Goal: Task Accomplishment & Management: Complete application form

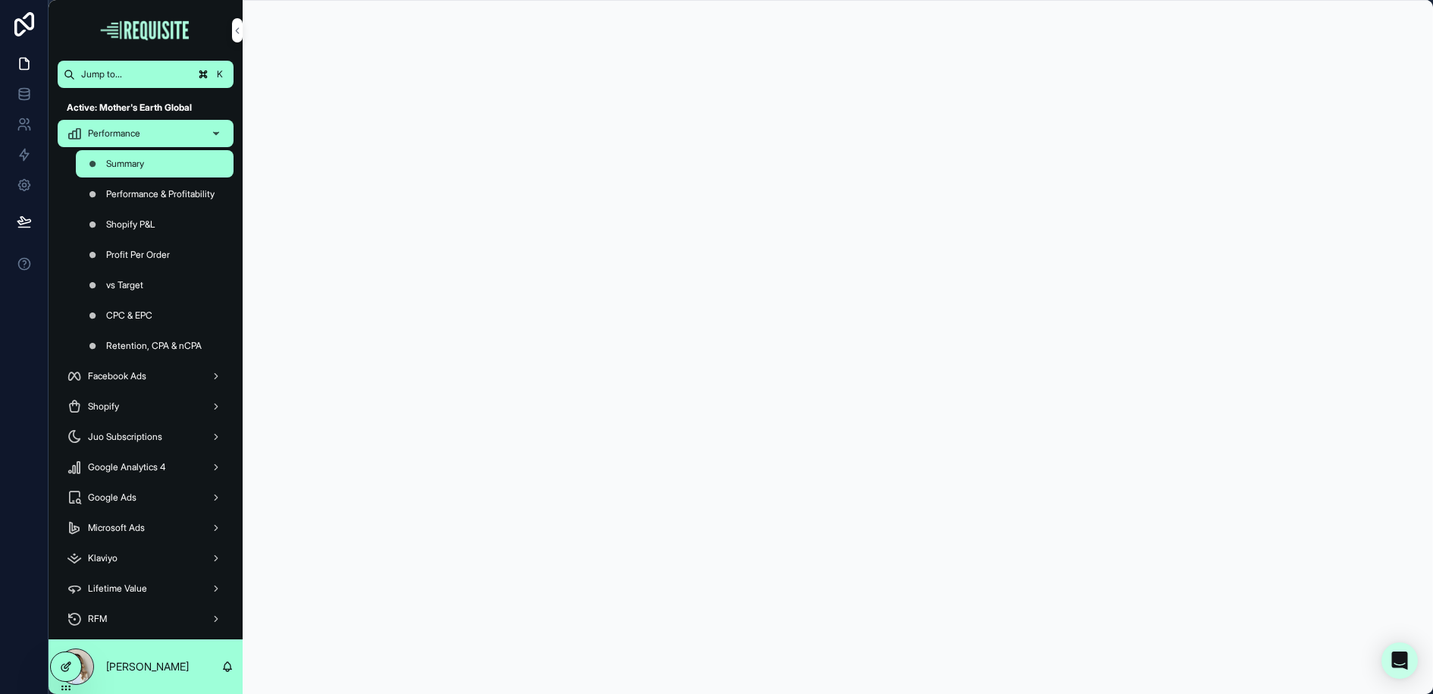
click at [68, 669] on icon at bounding box center [66, 666] width 12 height 12
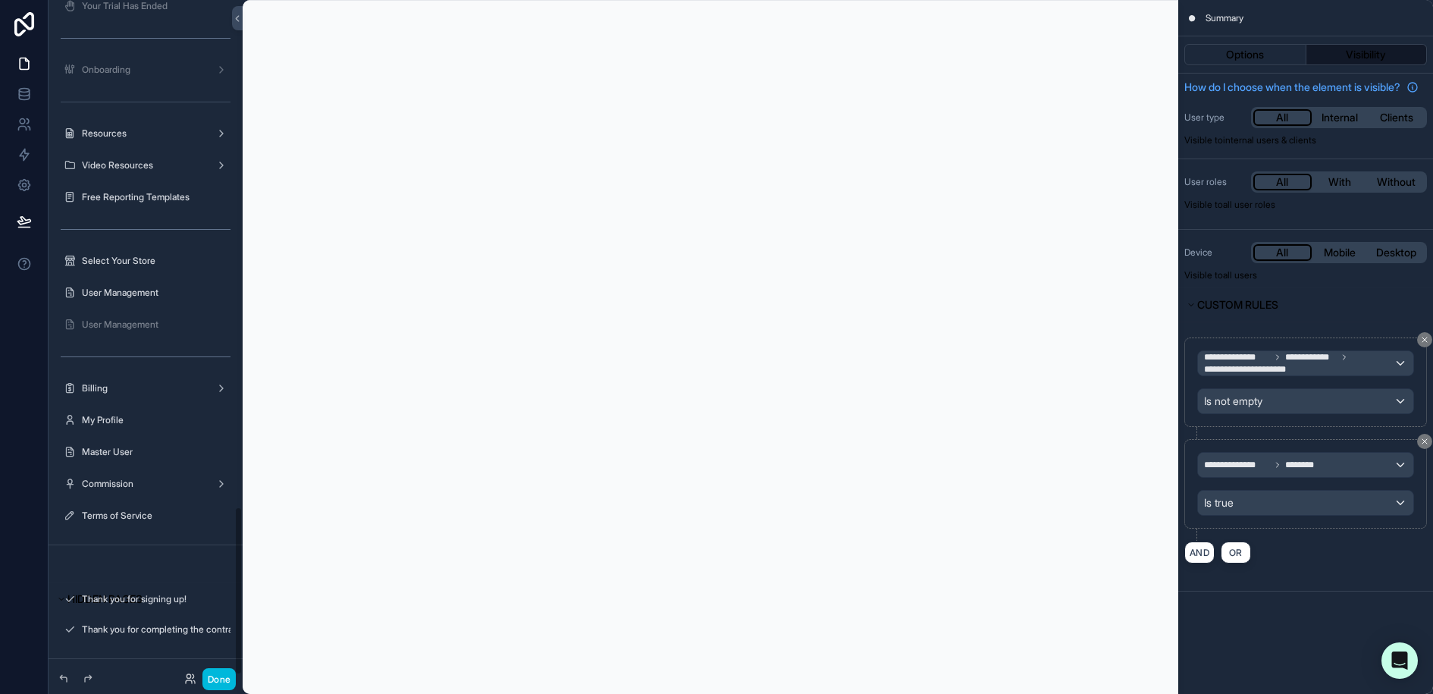
scroll to position [2027, 0]
click at [119, 73] on div "Onboarding" at bounding box center [146, 66] width 170 height 24
click at [114, 60] on div "Onboarding" at bounding box center [145, 66] width 127 height 12
click at [123, 62] on label "Onboarding" at bounding box center [142, 66] width 121 height 12
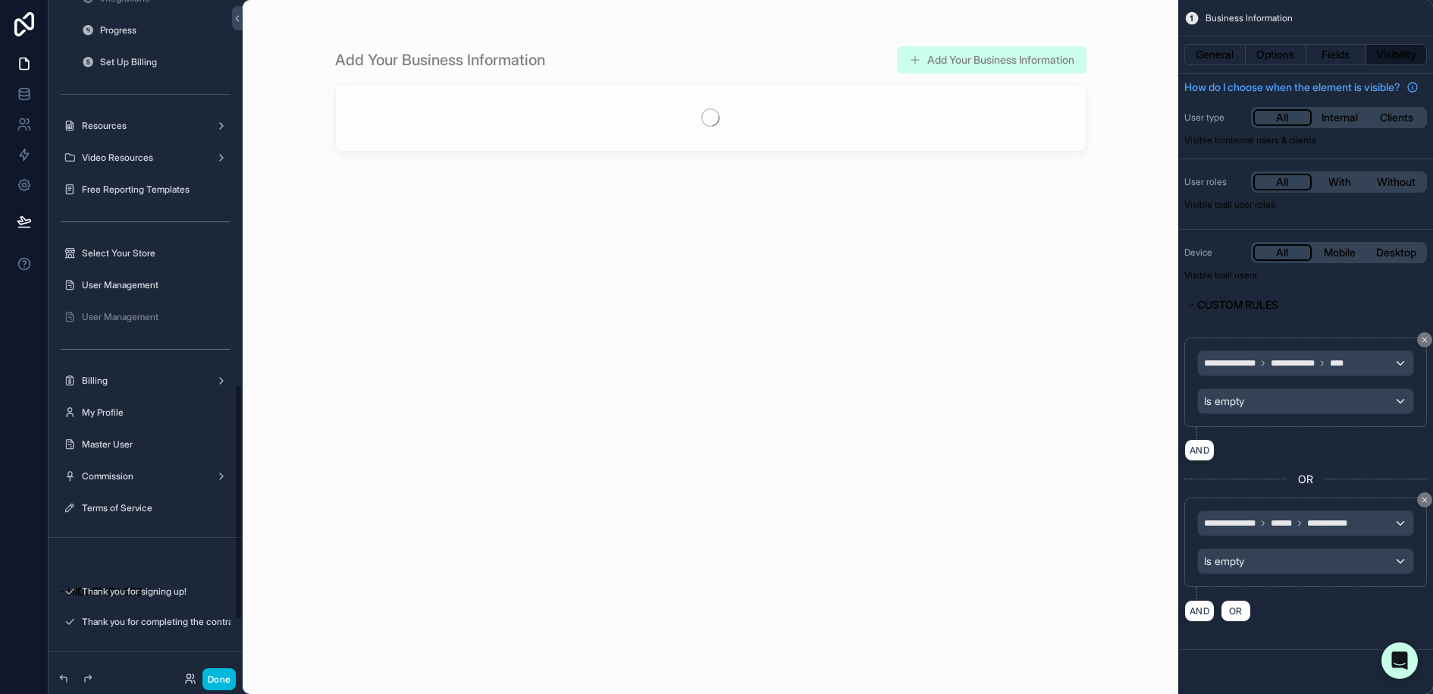
scroll to position [1104, 0]
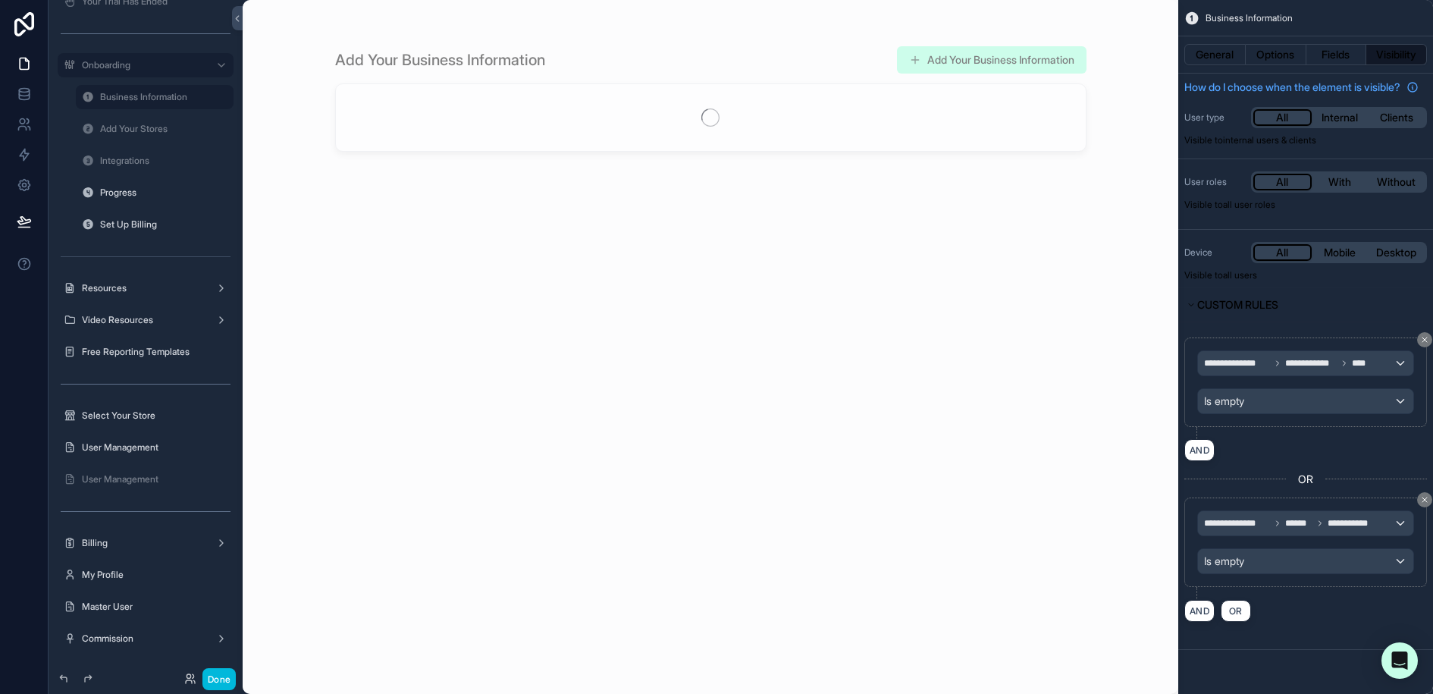
click at [150, 94] on label "Business Information" at bounding box center [162, 97] width 124 height 12
click at [1214, 54] on button "General" at bounding box center [1214, 54] width 61 height 21
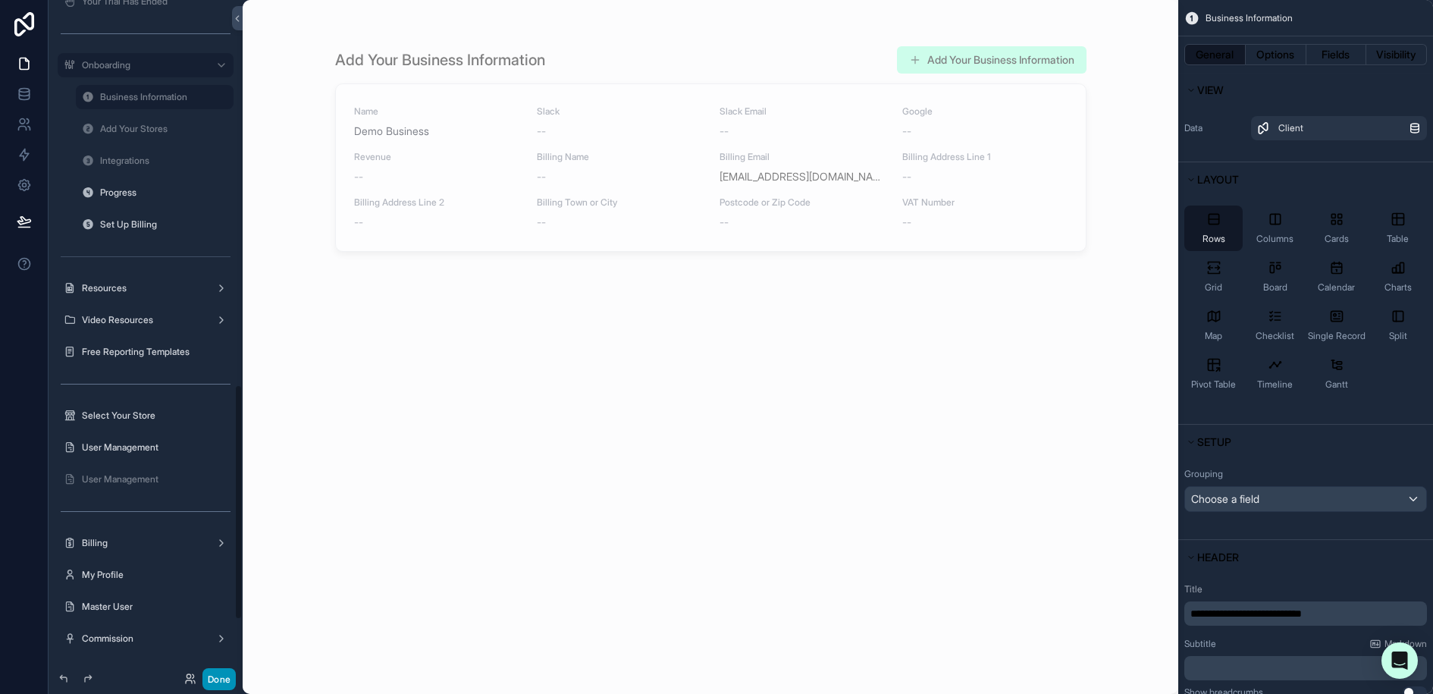
click at [224, 674] on button "Done" at bounding box center [218, 679] width 33 height 22
